Goal: Check status: Check status

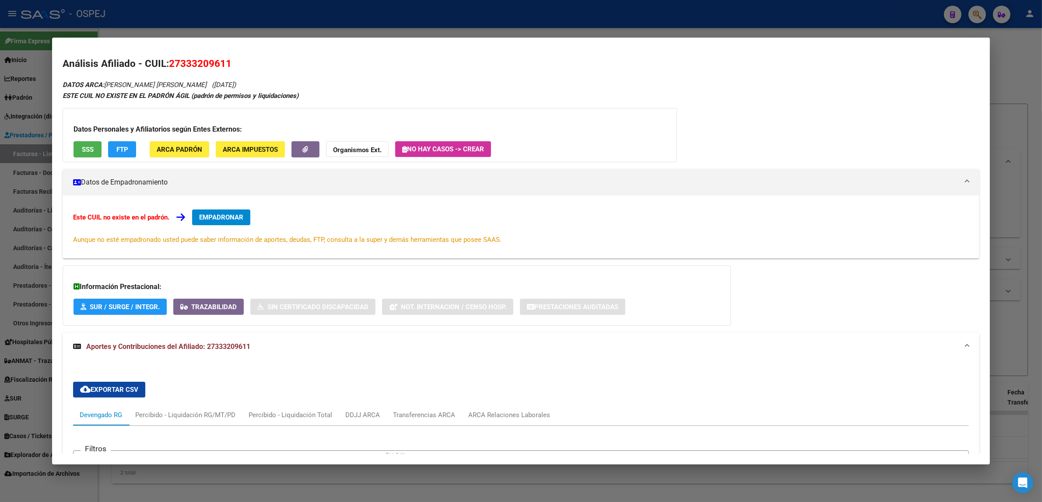
scroll to position [16, 0]
click at [405, 14] on div at bounding box center [521, 251] width 1042 height 502
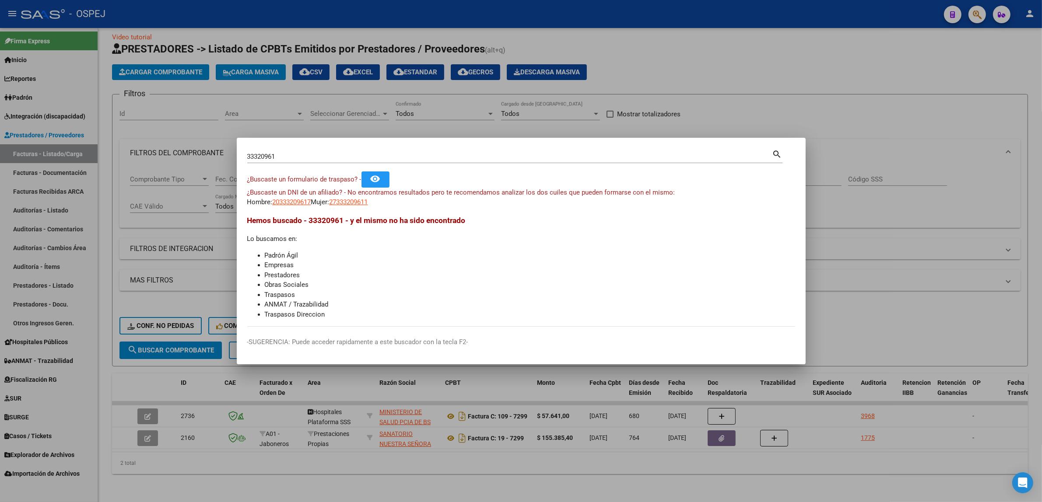
click at [305, 158] on input "33320961" at bounding box center [509, 157] width 525 height 8
type input "42727237"
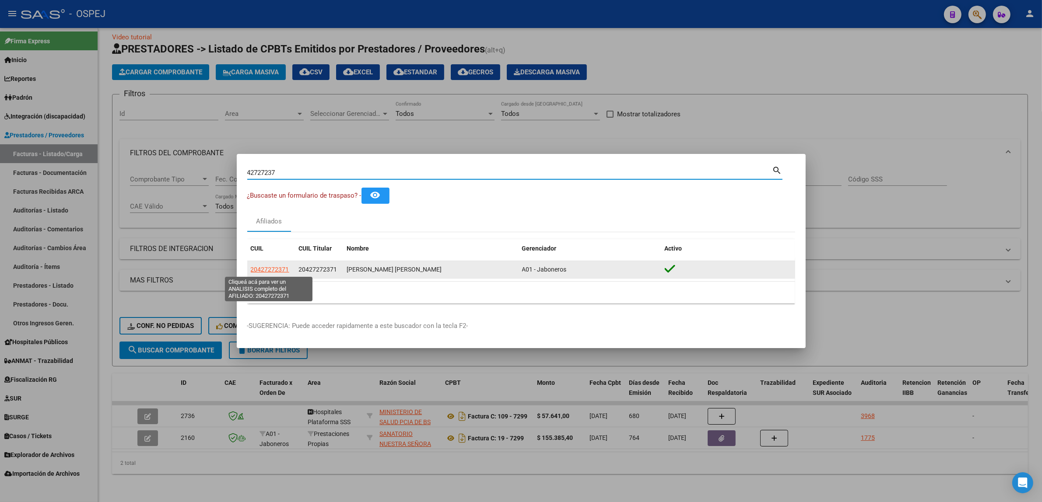
click at [268, 266] on span "20427272371" at bounding box center [270, 269] width 39 height 7
type textarea "20427272371"
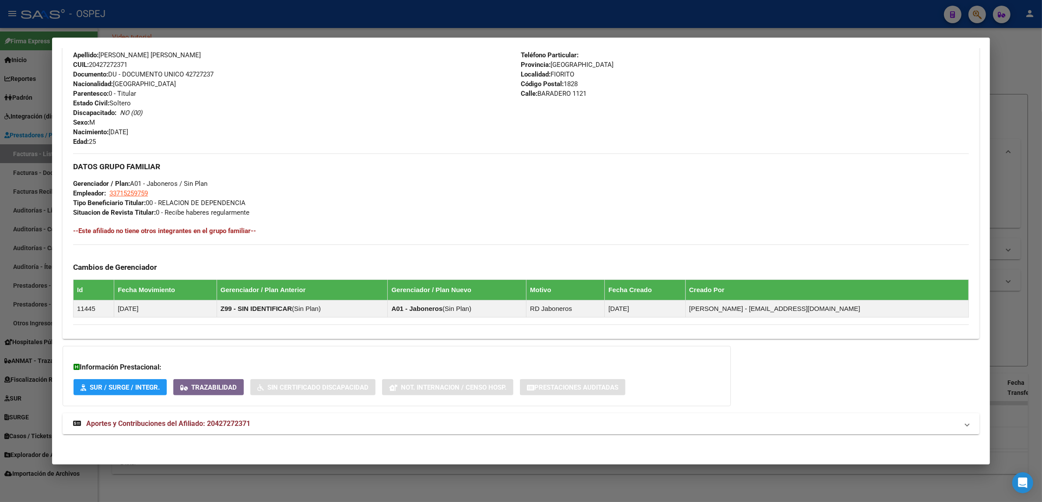
click at [235, 431] on mat-expansion-panel-header "Aportes y Contribuciones del Afiliado: 20427272371" at bounding box center [521, 423] width 917 height 21
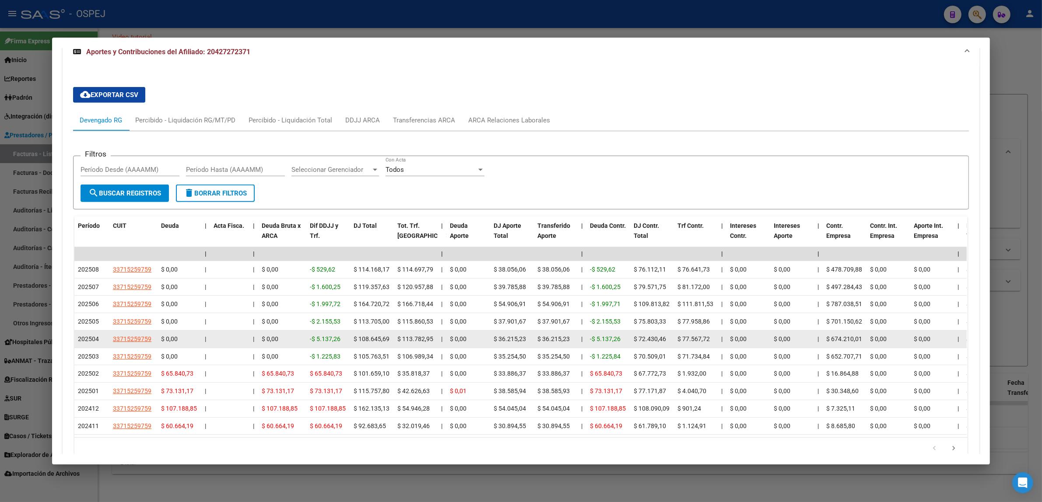
scroll to position [734, 0]
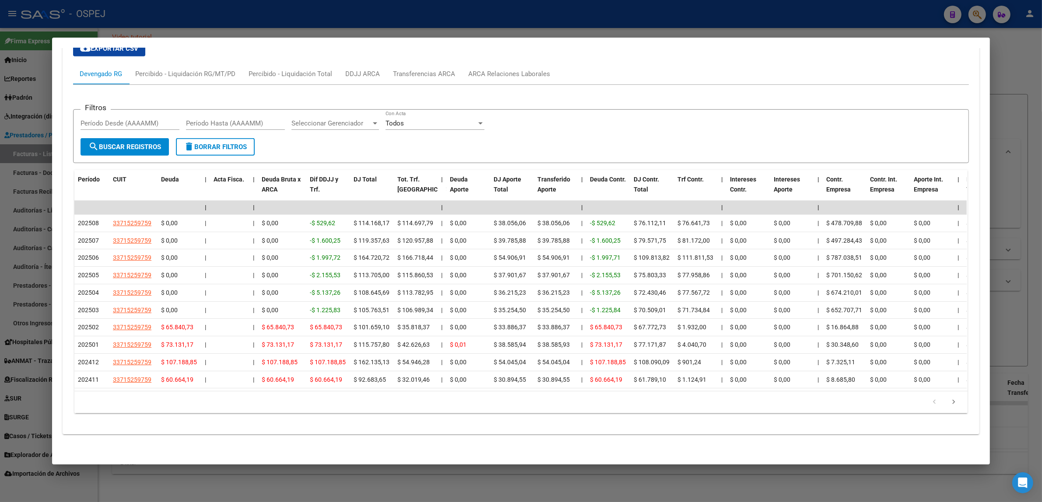
drag, startPoint x: 189, startPoint y: 384, endPoint x: 113, endPoint y: 97, distance: 296.9
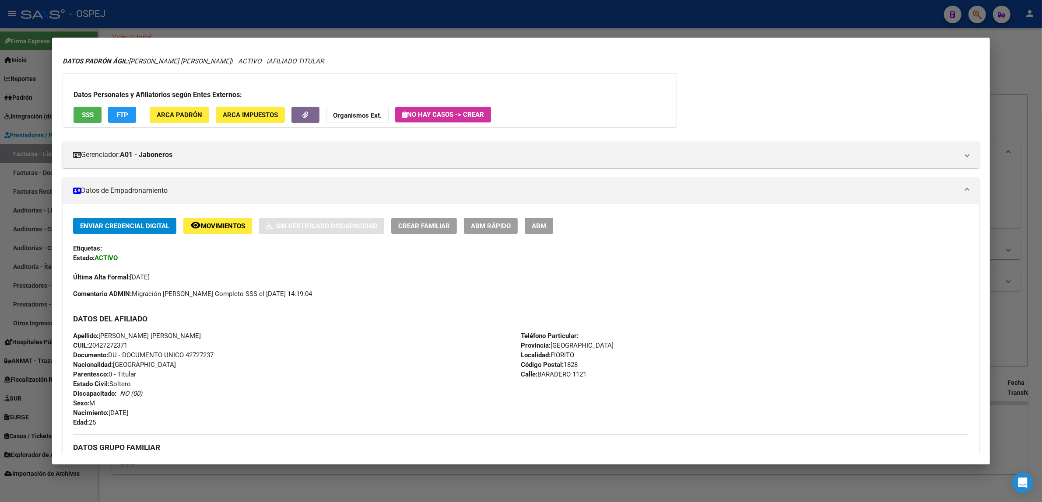
scroll to position [0, 0]
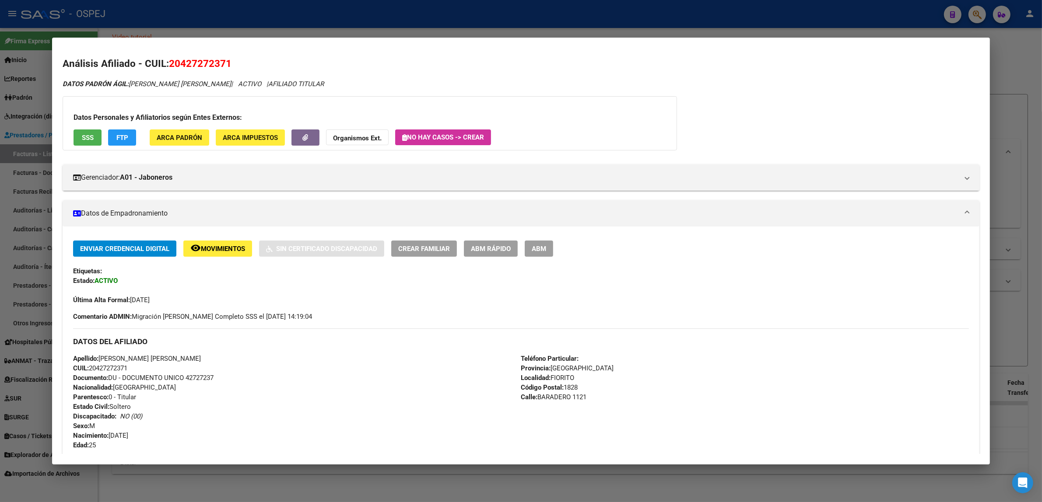
click at [91, 132] on button "SSS" at bounding box center [88, 138] width 28 height 16
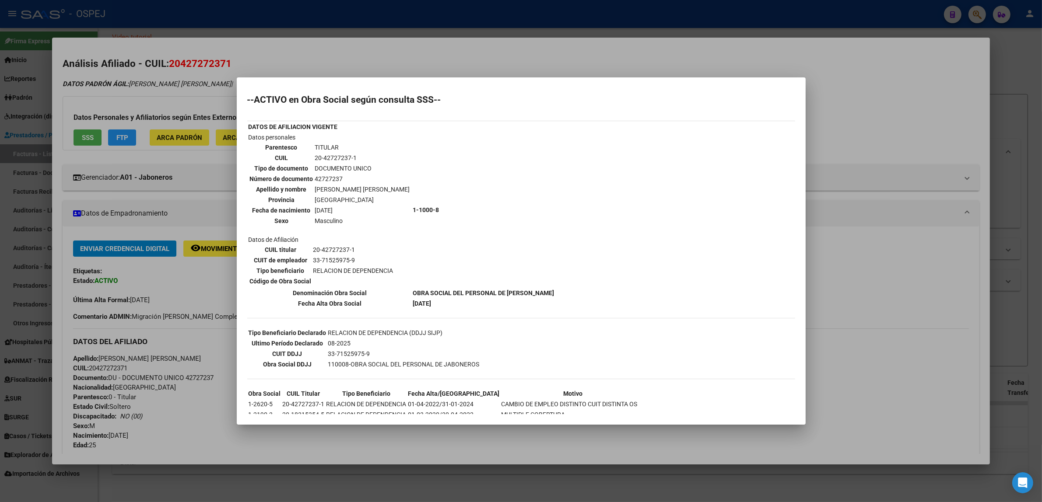
scroll to position [45, 0]
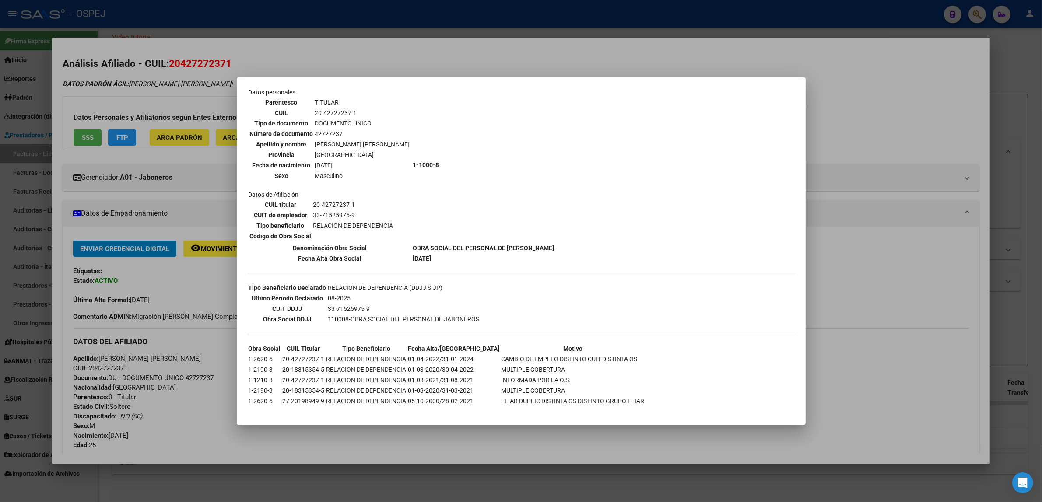
click at [150, 228] on div at bounding box center [521, 251] width 1042 height 502
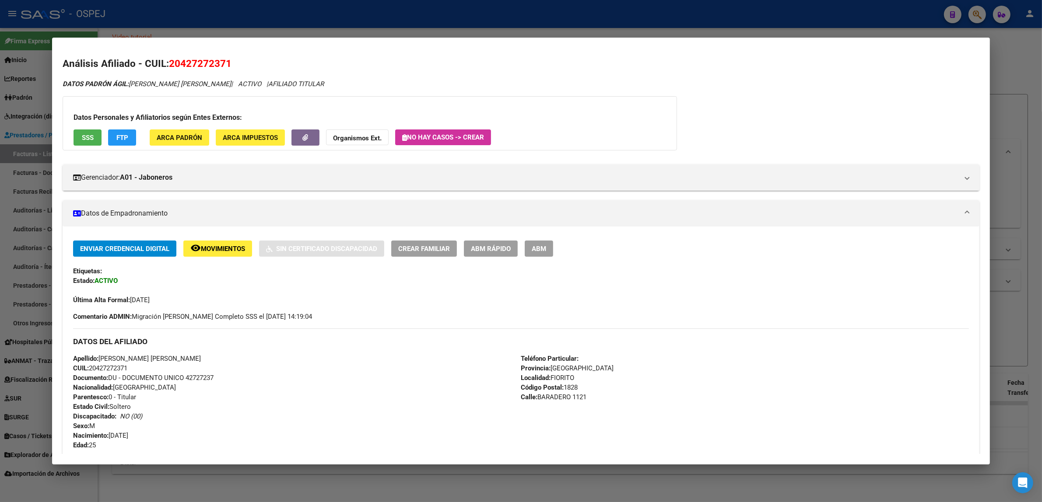
click at [127, 143] on button "FTP" at bounding box center [122, 138] width 28 height 16
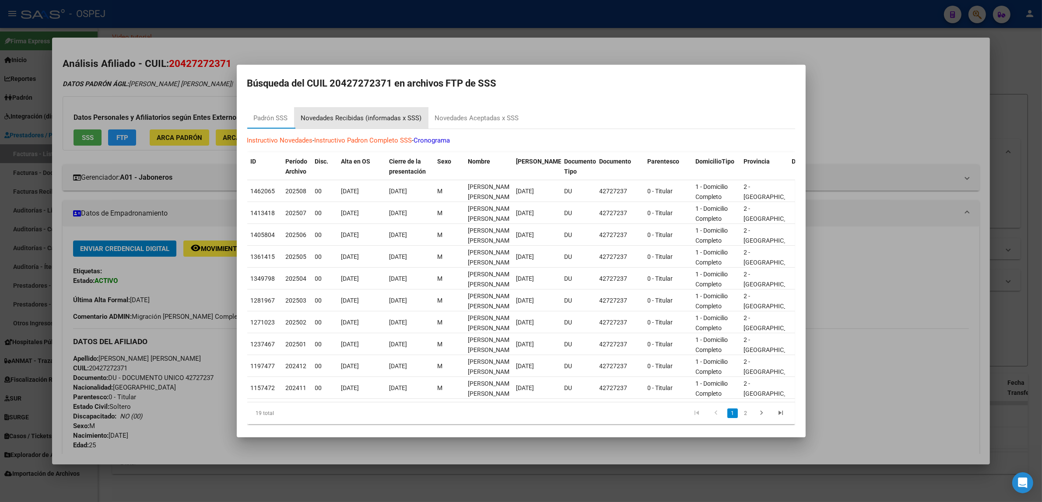
click at [337, 120] on div "Novedades Recibidas (informadas x SSS)" at bounding box center [361, 118] width 121 height 10
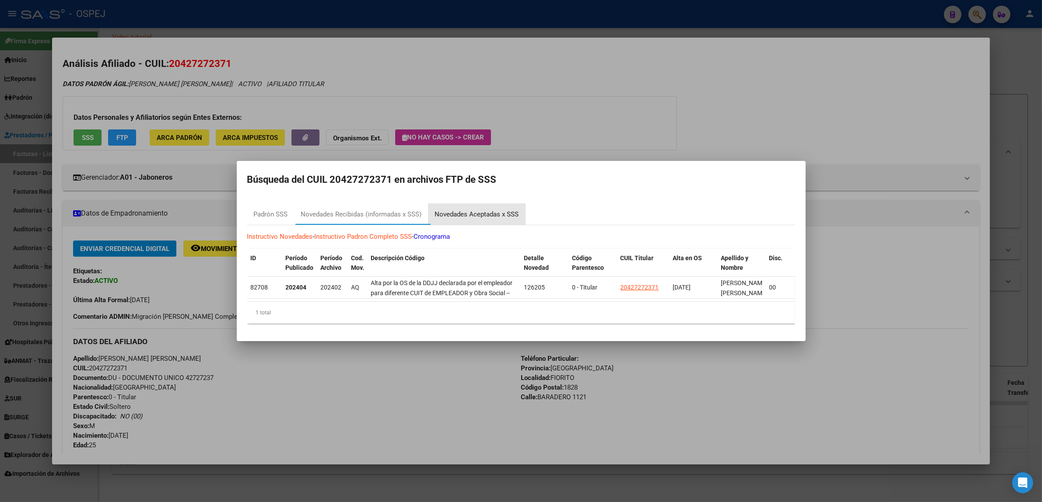
click at [454, 210] on div "Novedades Aceptadas x SSS" at bounding box center [477, 215] width 84 height 10
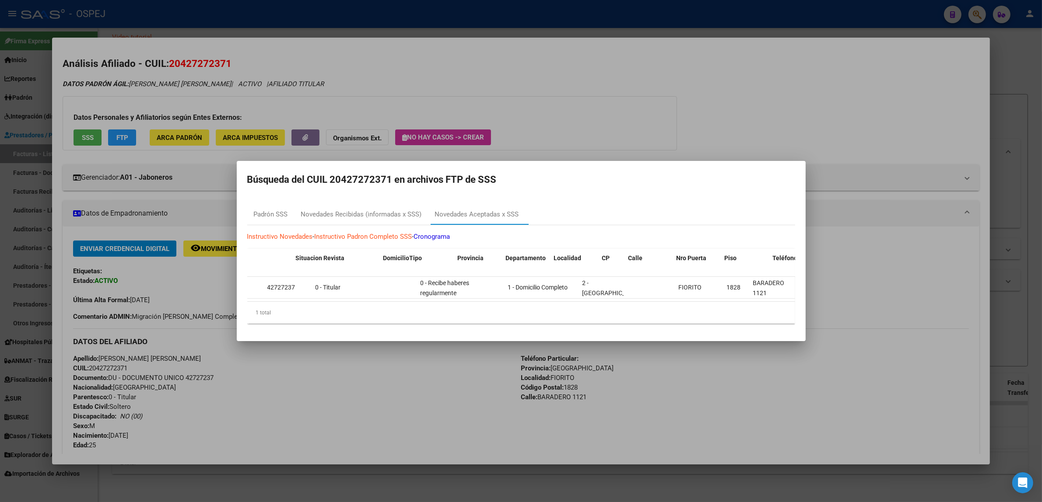
scroll to position [0, 668]
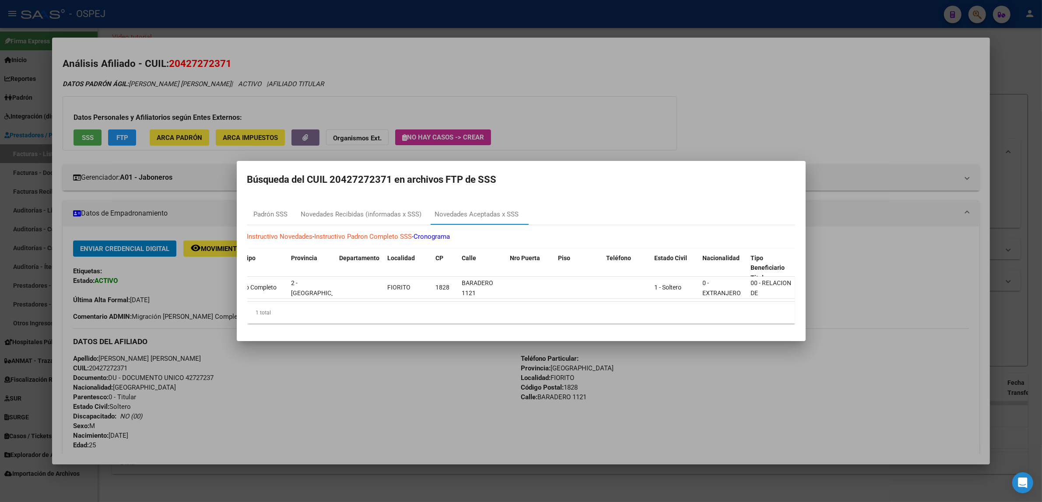
drag, startPoint x: 847, startPoint y: 246, endPoint x: 434, endPoint y: 11, distance: 475.4
click at [847, 244] on div at bounding box center [521, 251] width 1042 height 502
